Goal: Check status: Check status

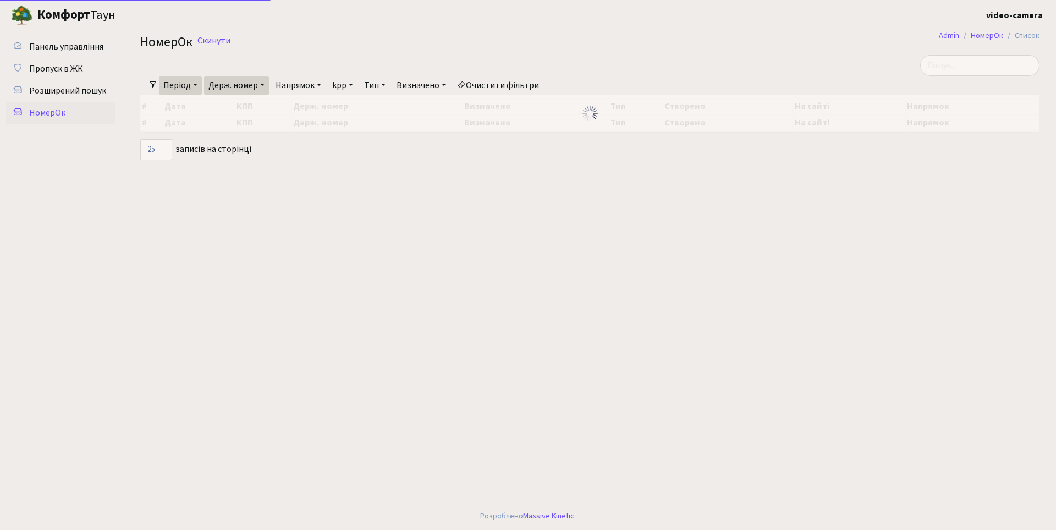
select select "25"
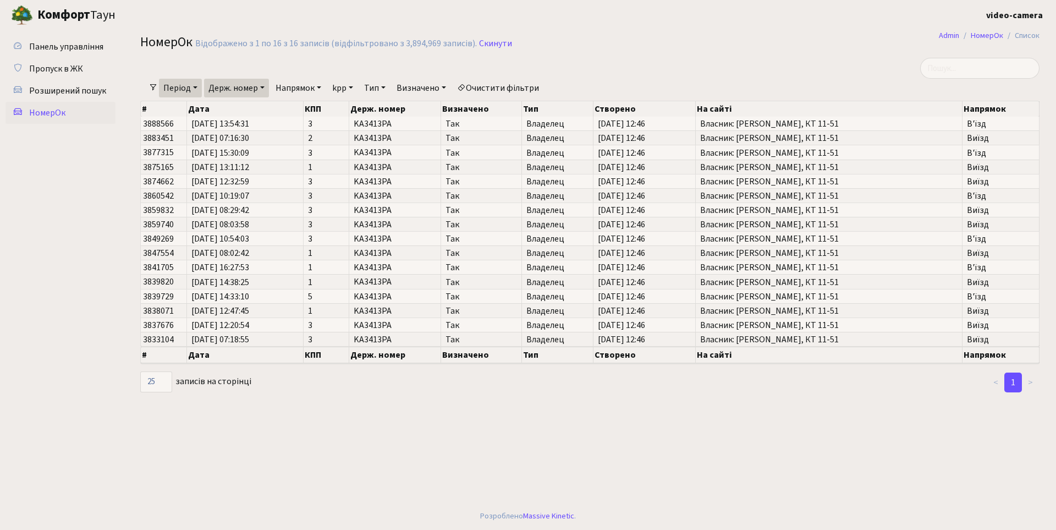
click at [323, 85] on link "Напрямок" at bounding box center [298, 88] width 54 height 19
click at [265, 85] on link "Держ. номер" at bounding box center [236, 88] width 65 height 19
click at [254, 110] on input "КА3413РА" at bounding box center [237, 109] width 64 height 21
type input "К"
type input "А06666ХХ"
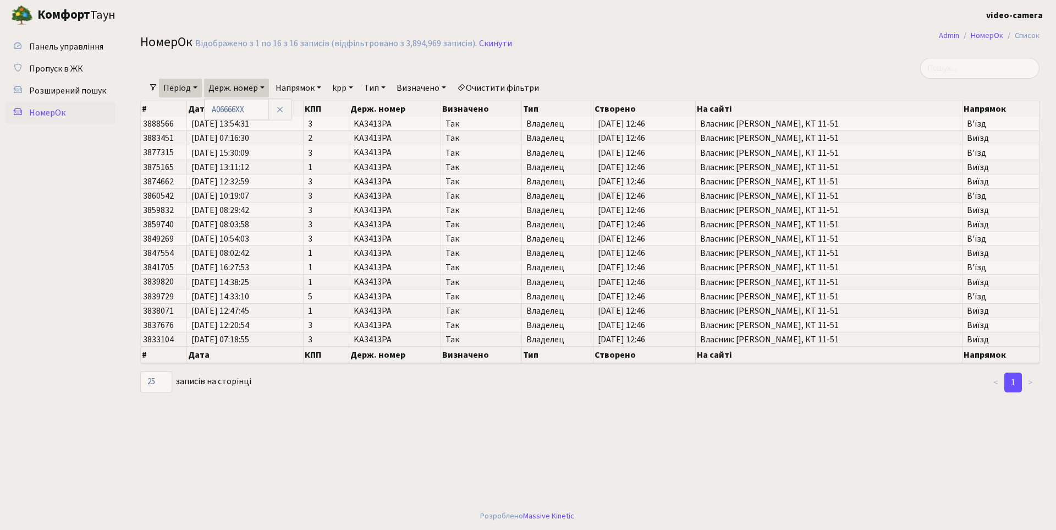
click at [322, 89] on link "Напрямок" at bounding box center [298, 88] width 54 height 19
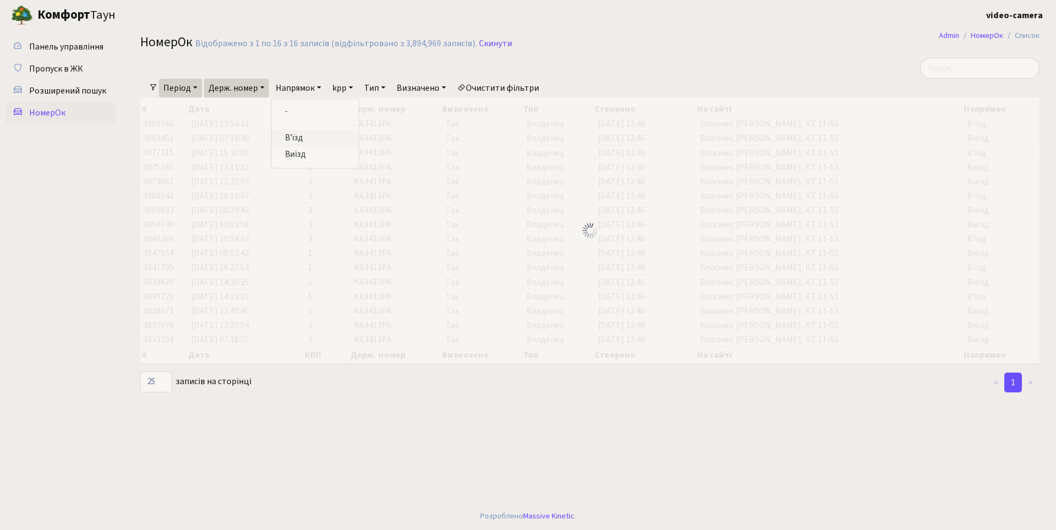
click at [310, 135] on link "В'їзд" at bounding box center [315, 138] width 87 height 17
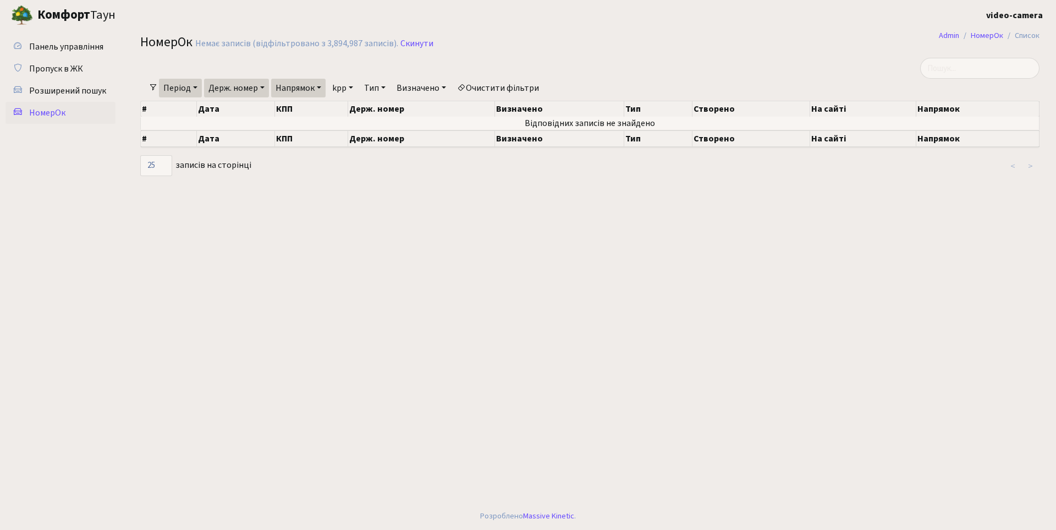
click at [194, 85] on link "Період" at bounding box center [180, 88] width 43 height 19
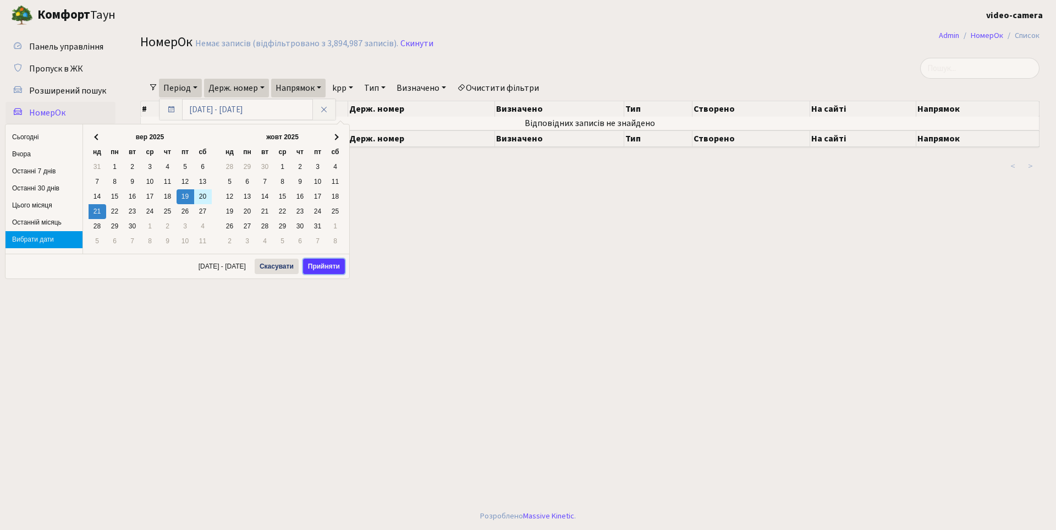
click at [326, 267] on button "Прийняти" at bounding box center [324, 266] width 42 height 15
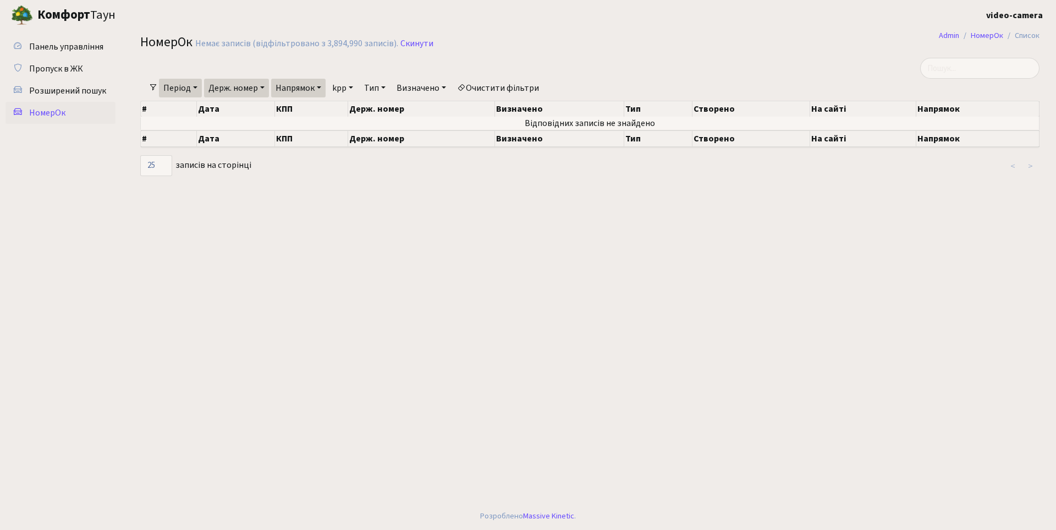
click at [323, 87] on link "Напрямок" at bounding box center [298, 88] width 54 height 19
click at [314, 149] on link "Виїзд" at bounding box center [315, 154] width 87 height 17
click at [197, 89] on link "Період" at bounding box center [180, 88] width 43 height 19
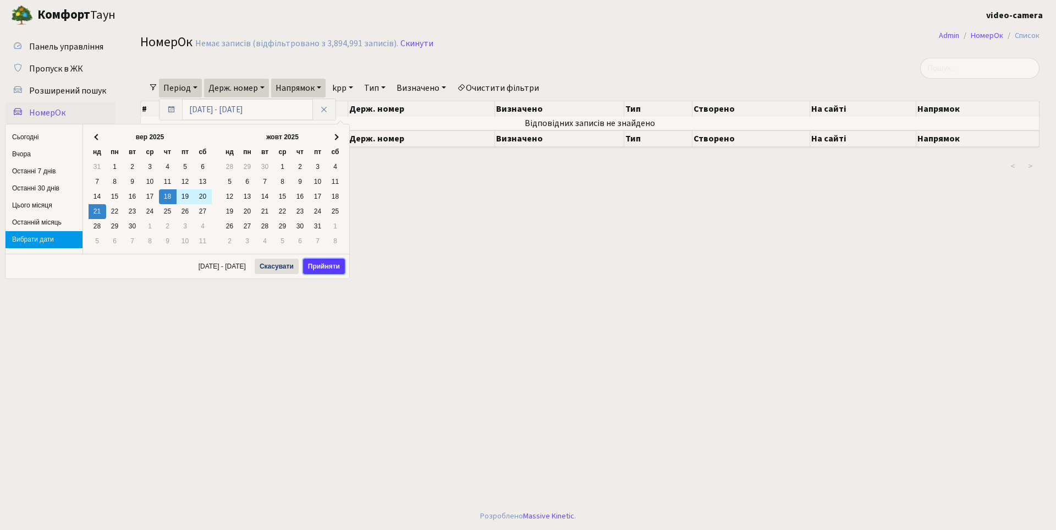
click at [317, 259] on button "Прийняти" at bounding box center [324, 266] width 42 height 15
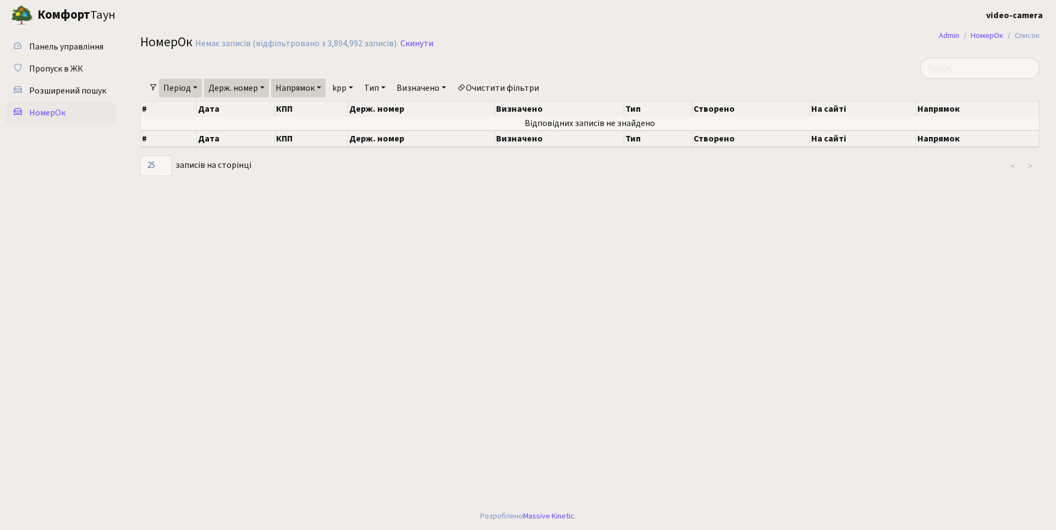
click at [197, 85] on link "Період" at bounding box center [180, 88] width 43 height 19
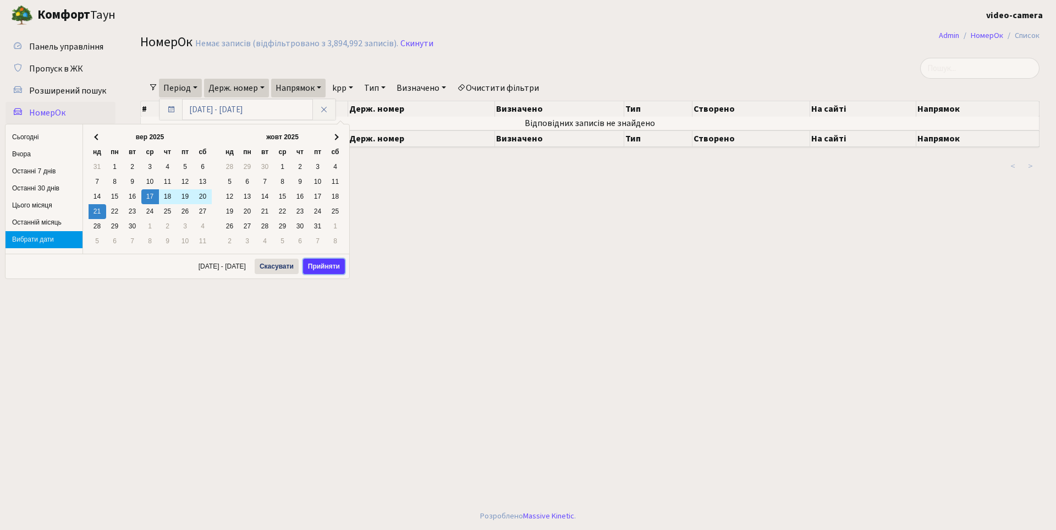
click at [316, 263] on button "Прийняти" at bounding box center [324, 266] width 42 height 15
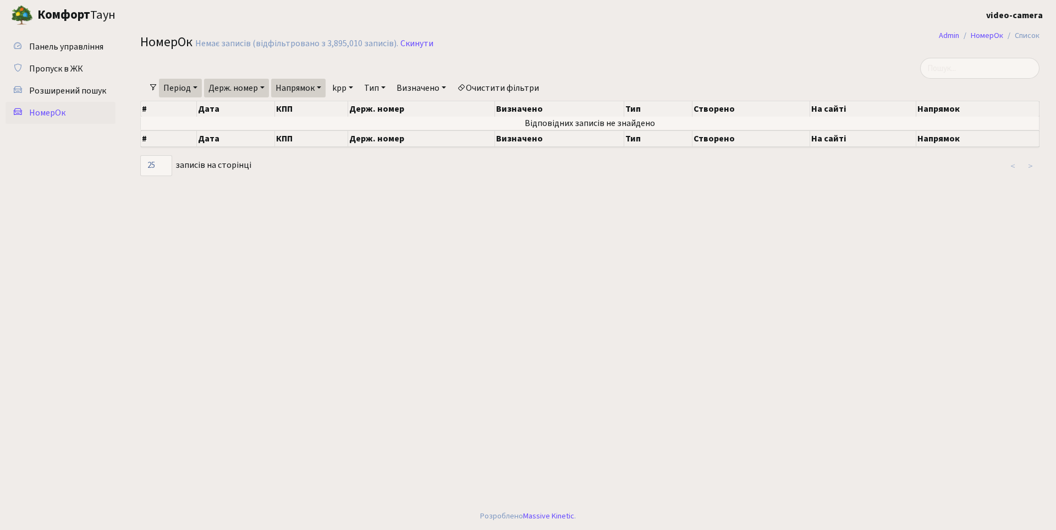
click at [265, 85] on link "Держ. номер" at bounding box center [236, 88] width 65 height 19
click at [324, 88] on link "Напрямок" at bounding box center [298, 88] width 54 height 19
click at [344, 136] on link "В'їзд" at bounding box center [315, 138] width 87 height 17
click at [1000, 35] on link "НомерОк" at bounding box center [987, 36] width 32 height 12
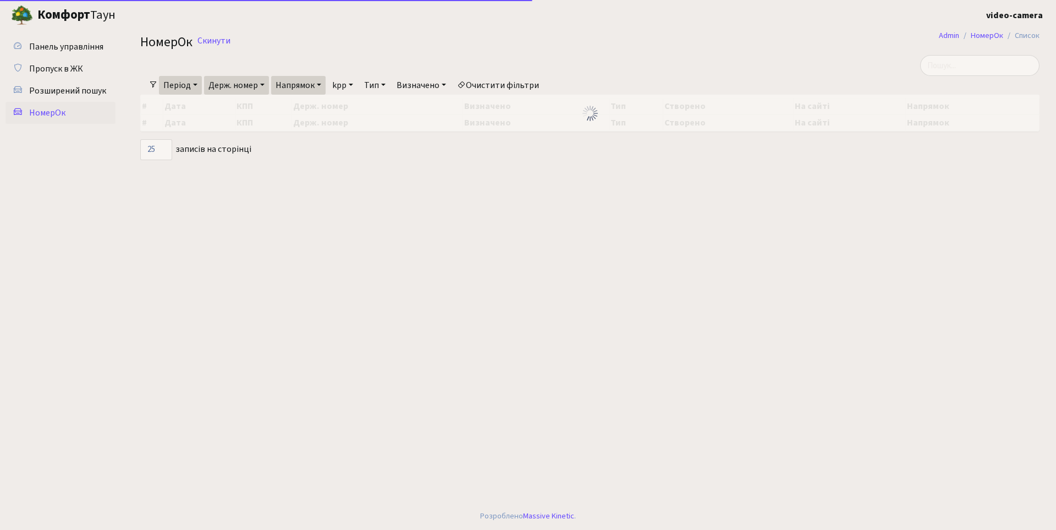
select select "25"
